Goal: Information Seeking & Learning: Learn about a topic

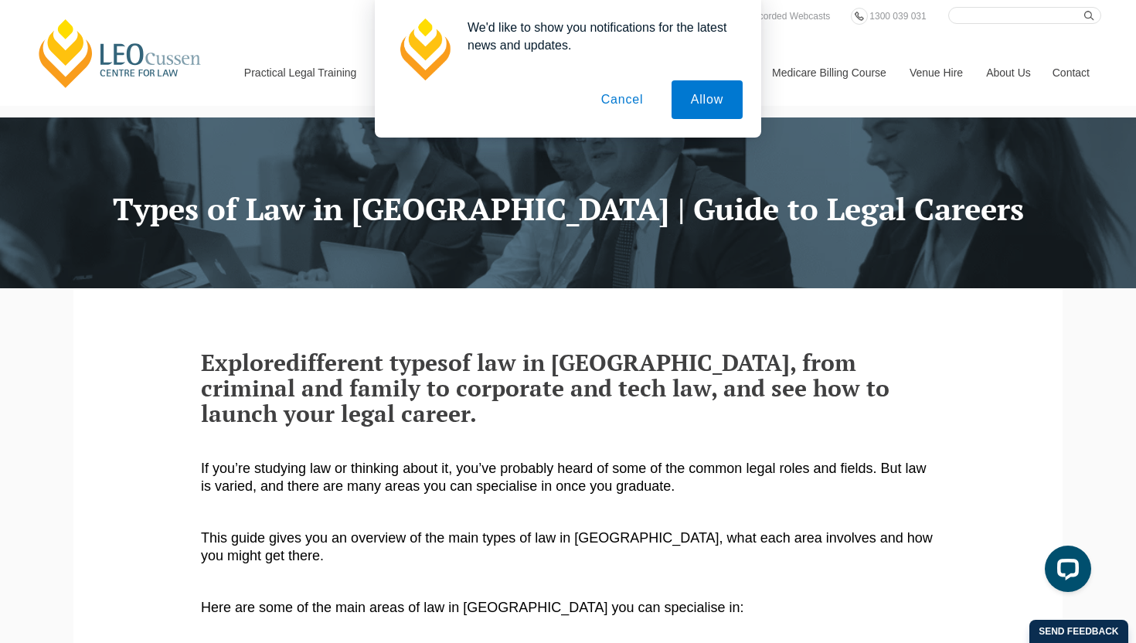
click at [598, 97] on button "Cancel" at bounding box center [622, 99] width 81 height 39
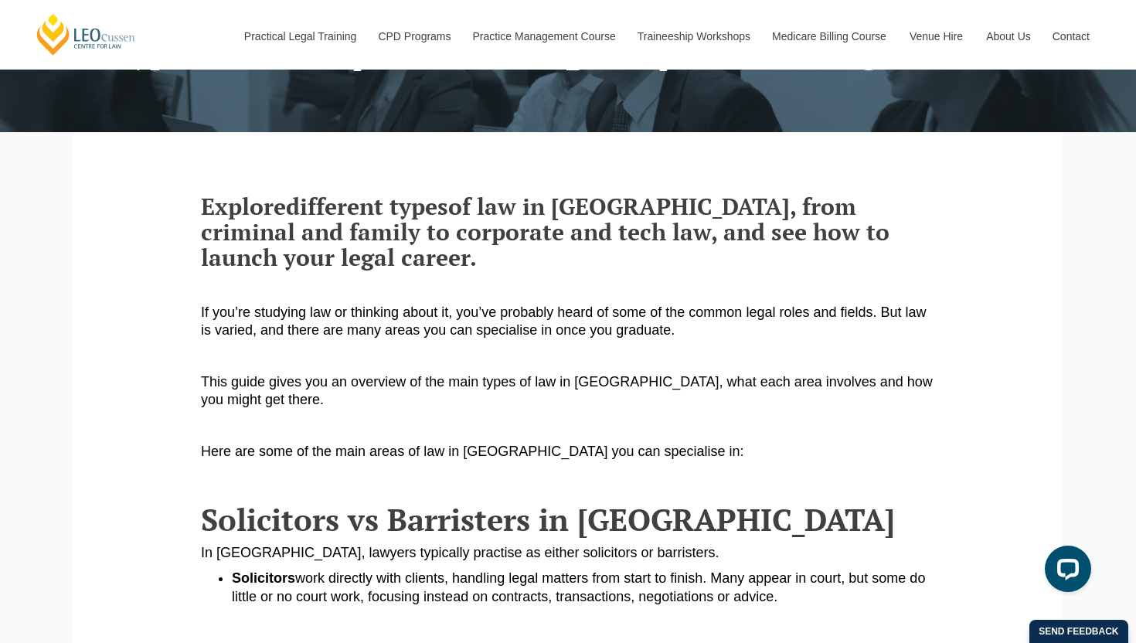
scroll to position [151, 0]
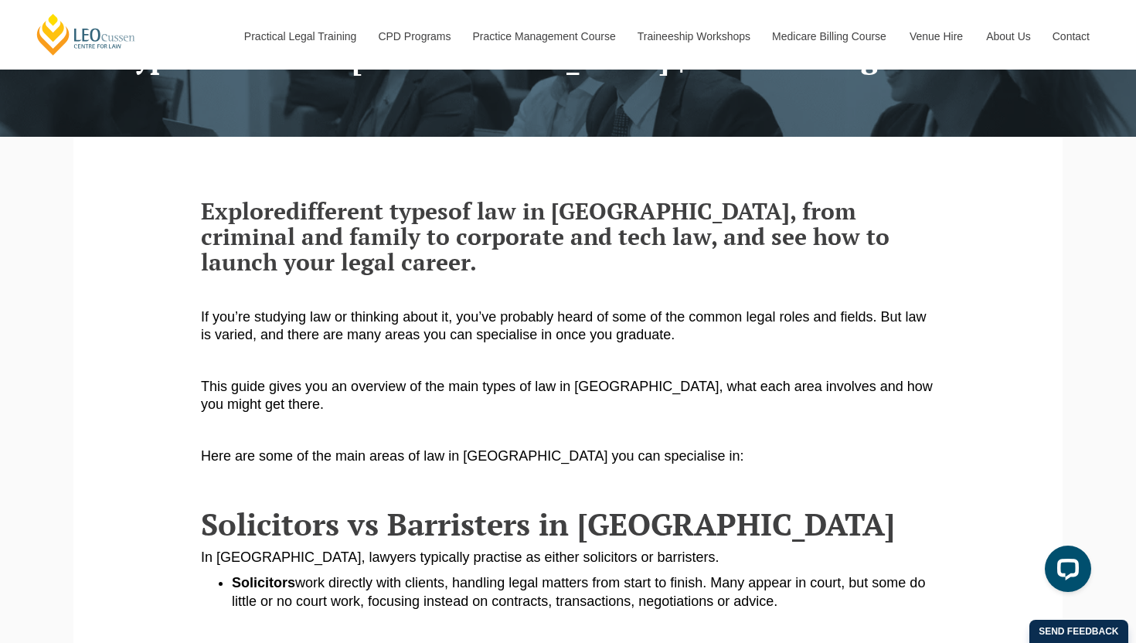
click at [238, 272] on span "of law in Australia, from criminal and family to corporate and tech law, and se…" at bounding box center [545, 237] width 689 height 82
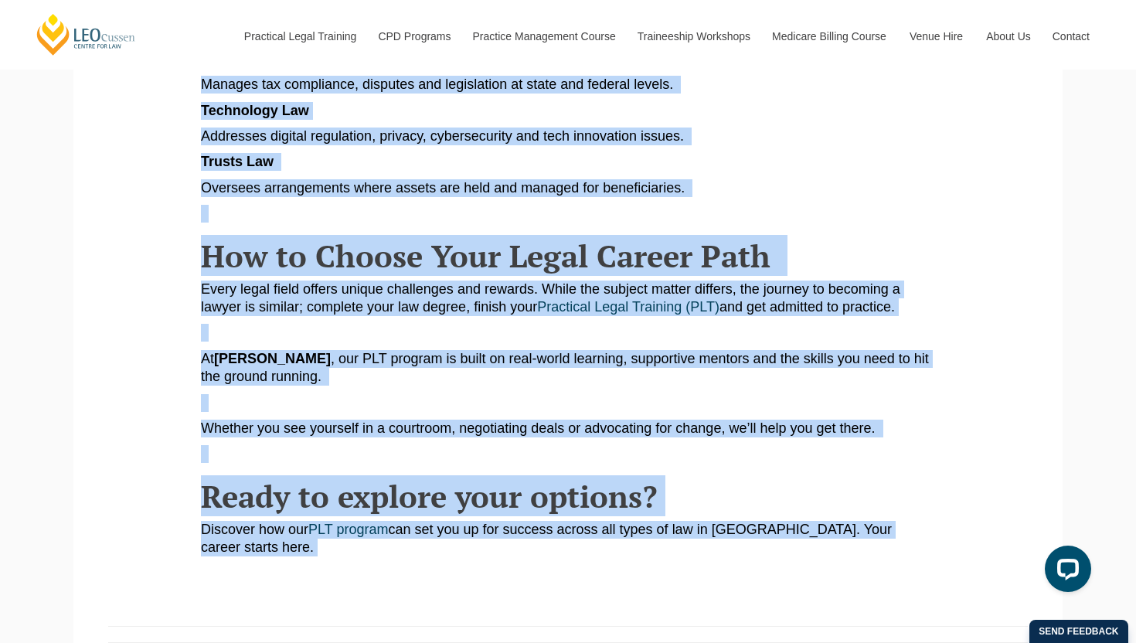
scroll to position [1823, 0]
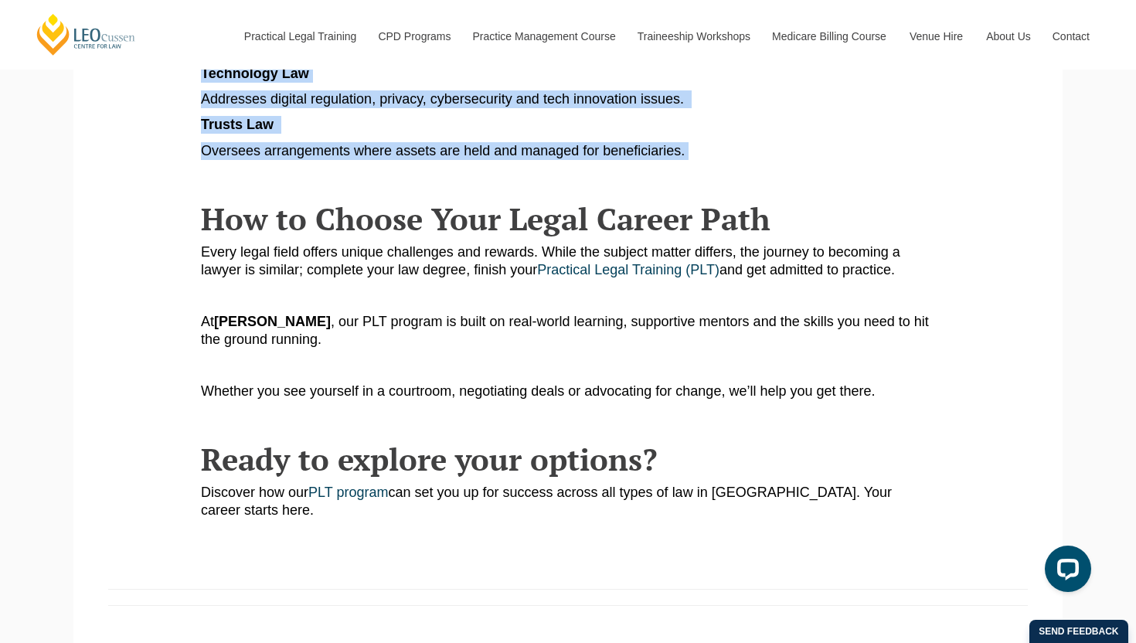
drag, startPoint x: 174, startPoint y: 201, endPoint x: 729, endPoint y: 130, distance: 559.4
copy article "Explore different types of law in Australia, from criminal and family to corpor…"
